Goal: Information Seeking & Learning: Check status

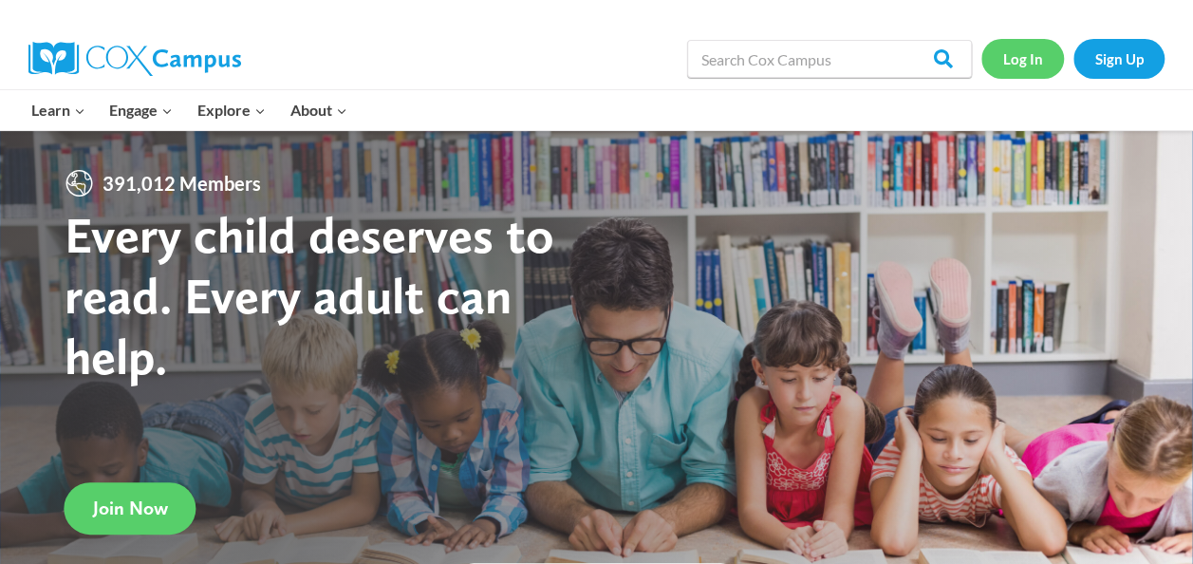
click at [1029, 50] on link "Log In" at bounding box center [1022, 58] width 83 height 39
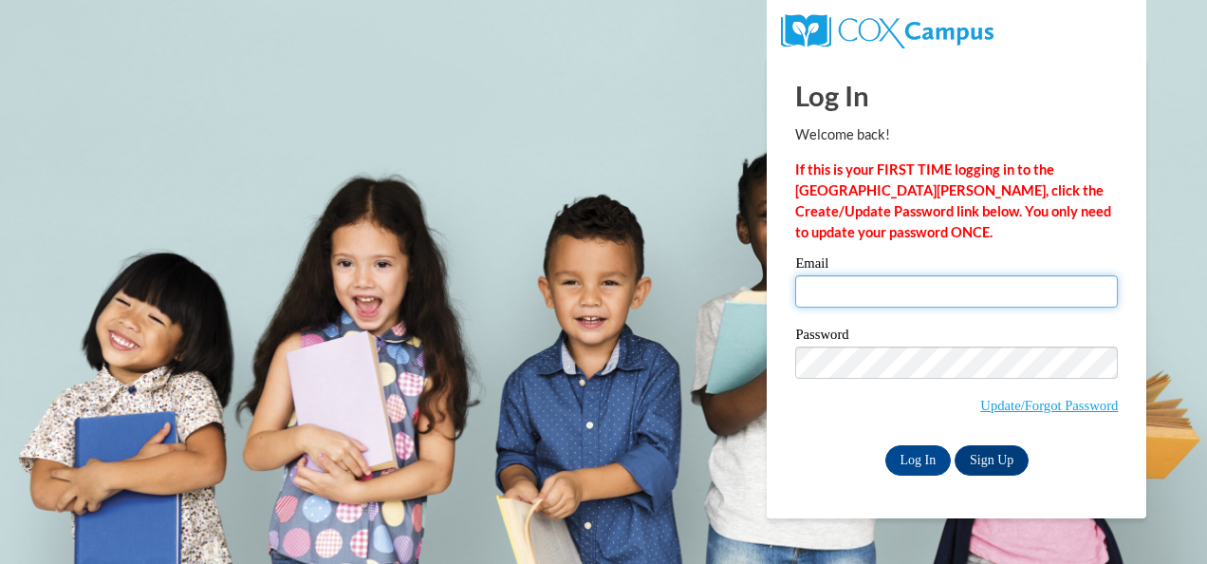
click at [849, 292] on input "Email" at bounding box center [956, 291] width 323 height 32
type input "vgreeson2@daltonstate.edu"
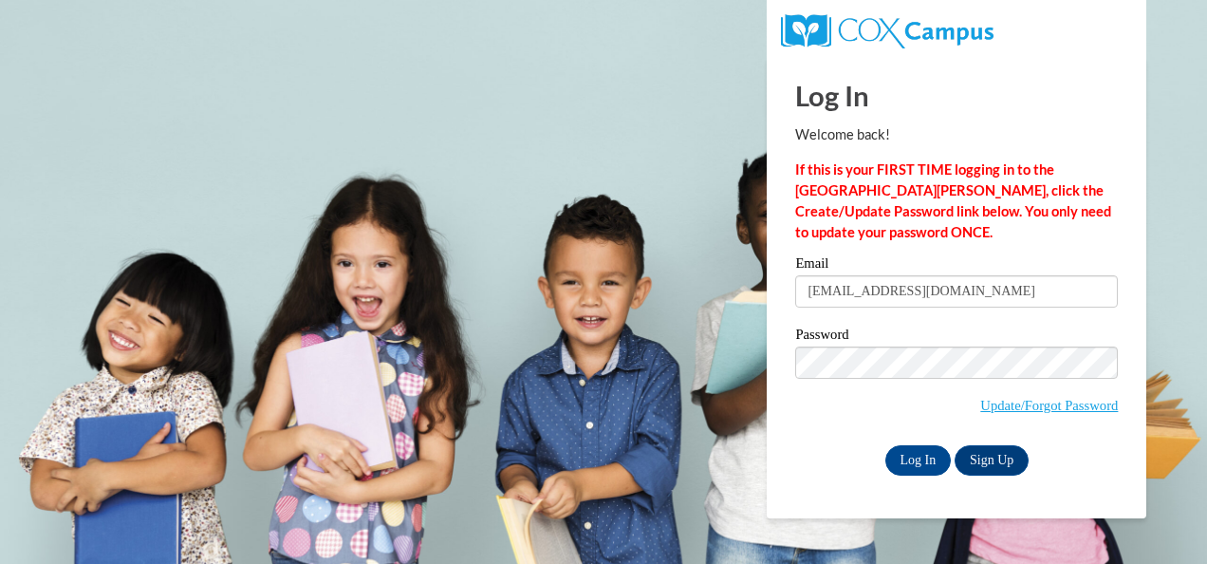
click at [1165, 214] on body "This site uses cookies to help improve your learning experience. By continuing …" at bounding box center [603, 282] width 1207 height 564
click at [1029, 288] on input "vgreeson2@daltonstate.edu" at bounding box center [956, 291] width 323 height 32
click at [911, 472] on input "Log In" at bounding box center [918, 460] width 66 height 30
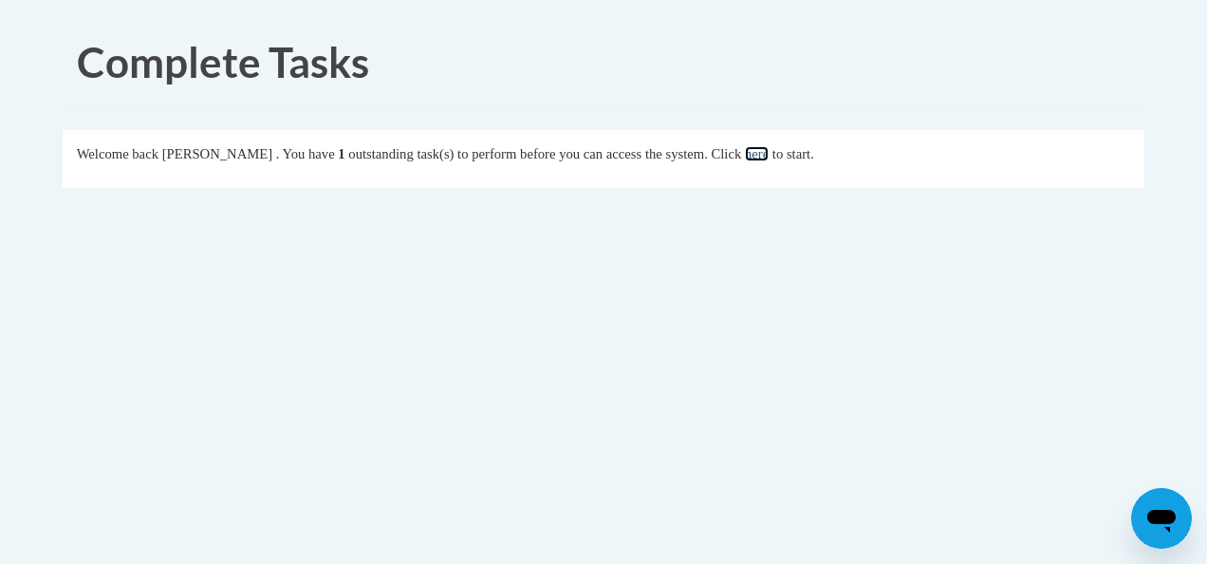
click at [769, 161] on link "here" at bounding box center [757, 153] width 24 height 15
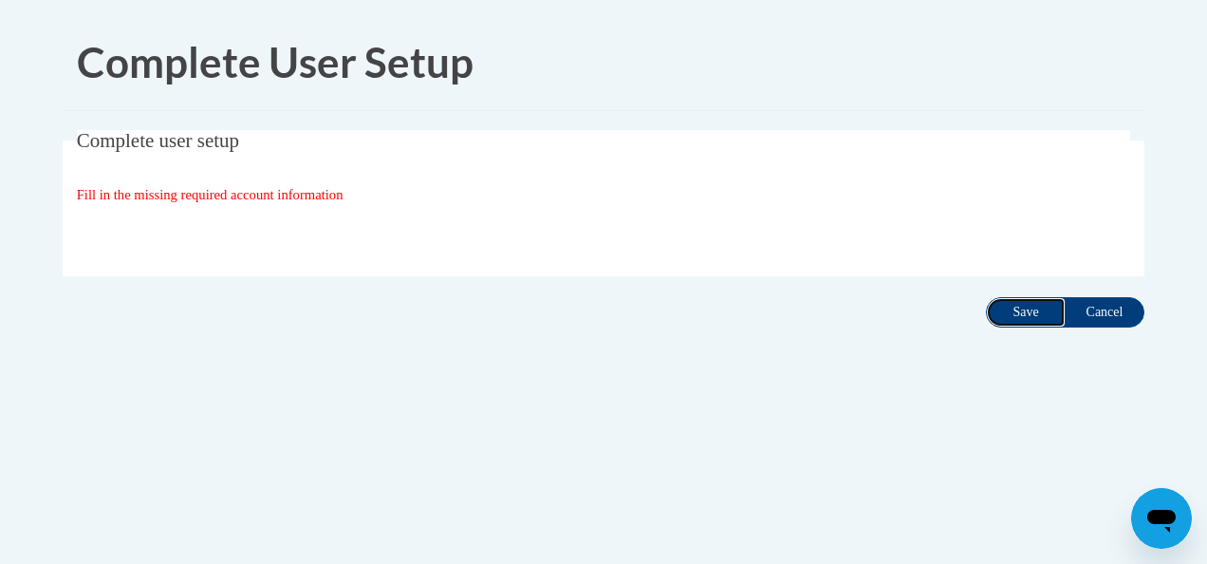
click at [998, 304] on input "Save" at bounding box center [1026, 312] width 80 height 30
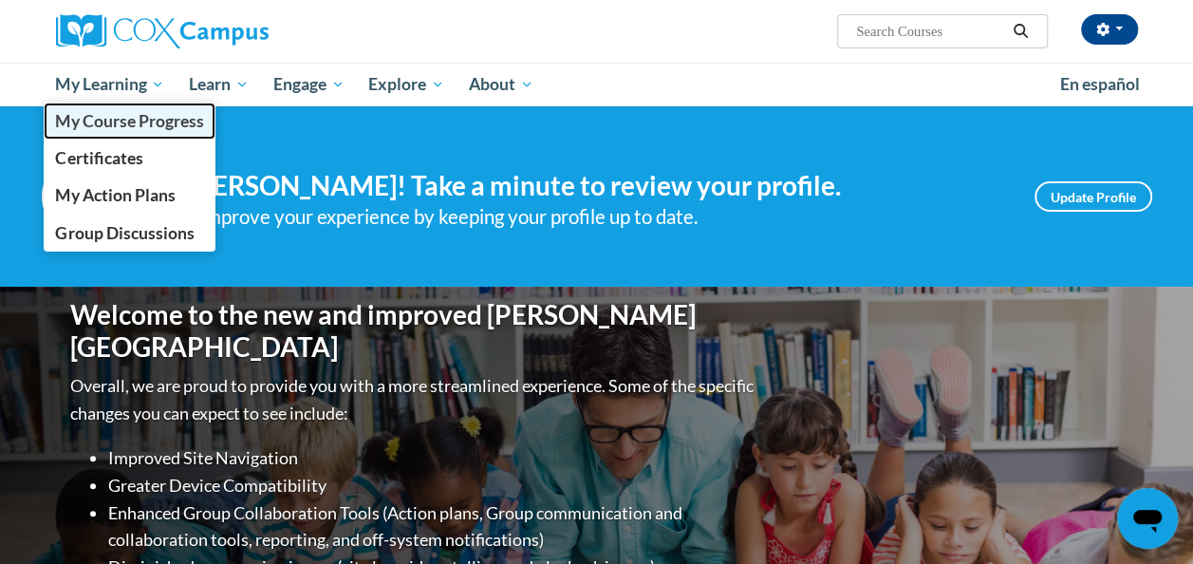
click at [139, 117] on span "My Course Progress" at bounding box center [129, 121] width 148 height 20
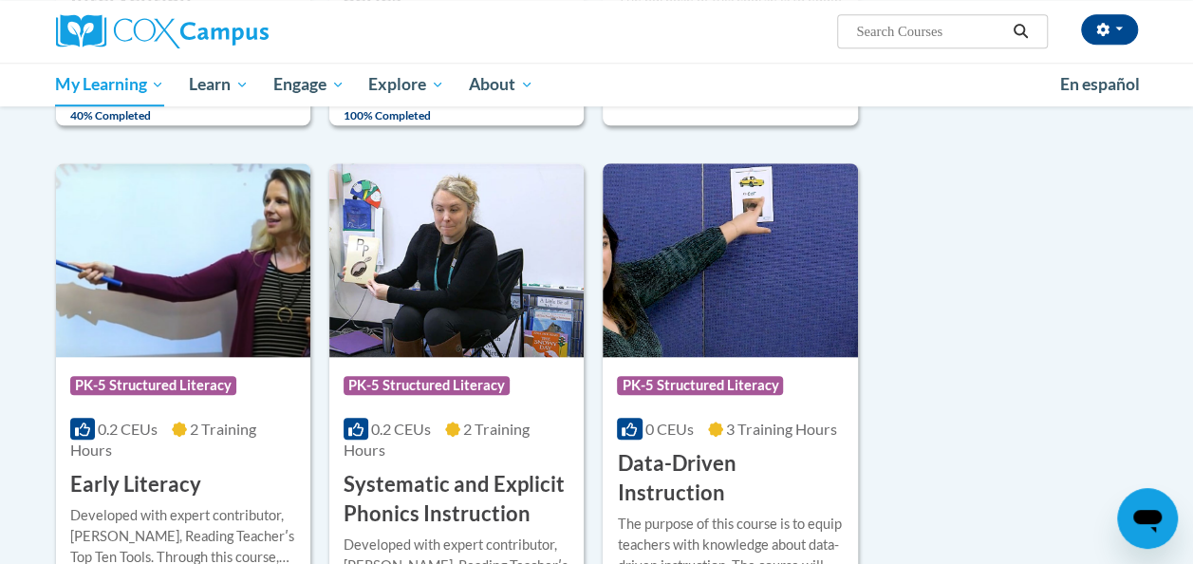
scroll to position [671, 0]
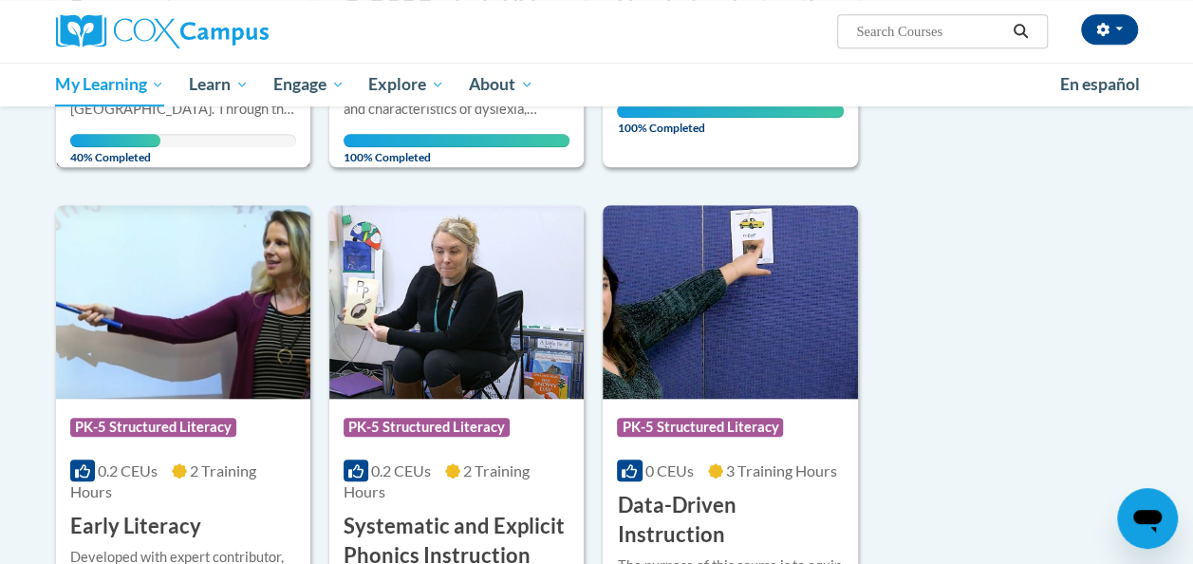
click at [198, 139] on div "40% Completed" at bounding box center [183, 140] width 226 height 13
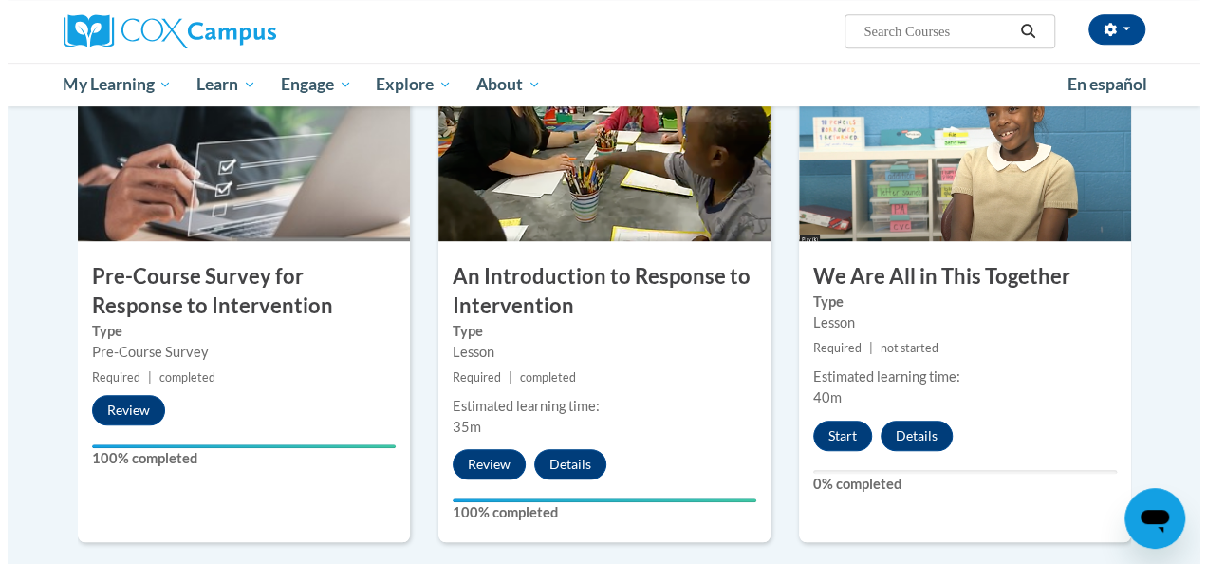
scroll to position [581, 0]
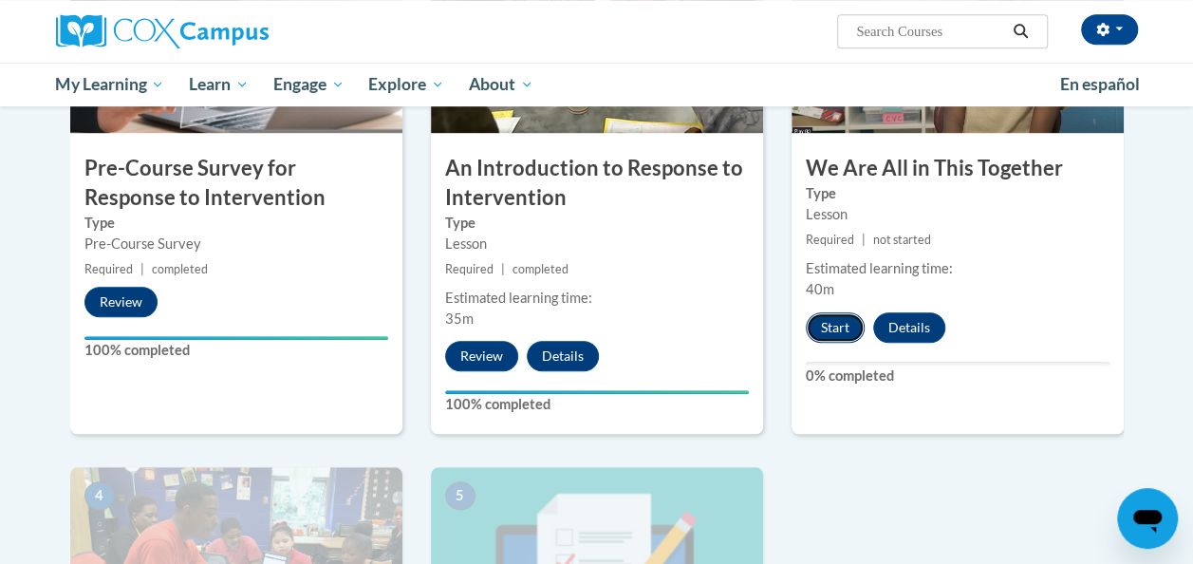
click at [846, 330] on button "Start" at bounding box center [835, 327] width 59 height 30
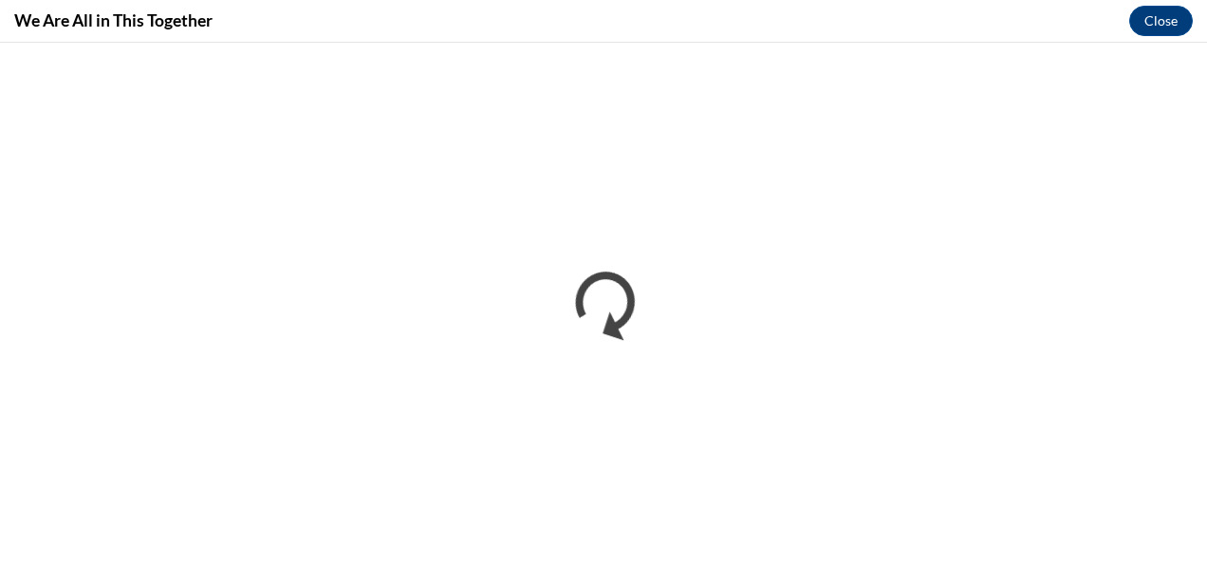
scroll to position [0, 0]
